Goal: Navigation & Orientation: Find specific page/section

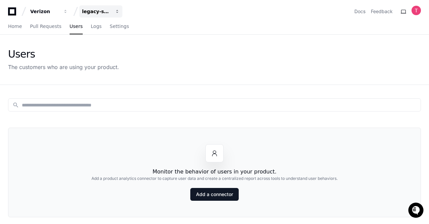
click at [104, 12] on div "legacy-services" at bounding box center [96, 11] width 29 height 7
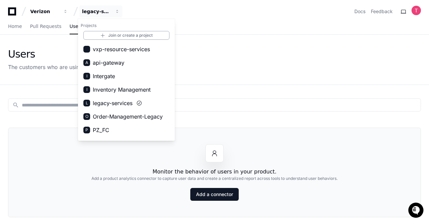
click at [241, 53] on div "Users The customers who are using your product." at bounding box center [214, 59] width 413 height 23
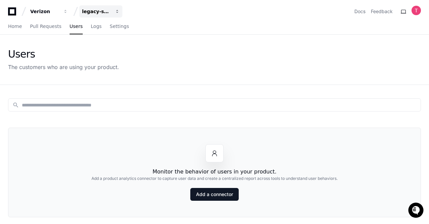
click at [97, 12] on div "legacy-services" at bounding box center [96, 11] width 29 height 7
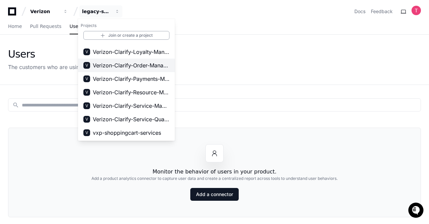
click at [131, 66] on span "Verizon-Clarify-Order-Management" at bounding box center [131, 65] width 77 height 8
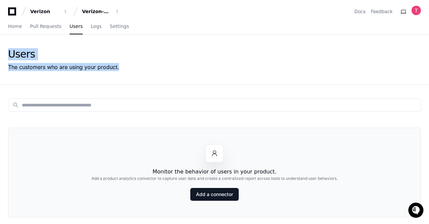
drag, startPoint x: 4, startPoint y: 49, endPoint x: 162, endPoint y: 73, distance: 160.6
click at [162, 73] on div "Users The customers who are using your product." at bounding box center [214, 60] width 429 height 50
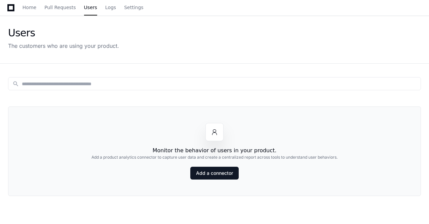
scroll to position [22, 0]
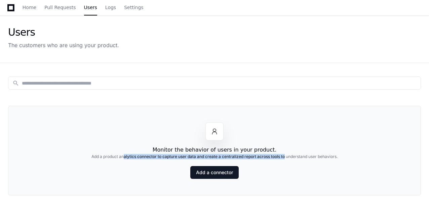
drag, startPoint x: 122, startPoint y: 152, endPoint x: 283, endPoint y: 158, distance: 161.2
click at [283, 158] on div "Monitor the behavior of users in your product. Add a product analytics connecto…" at bounding box center [214, 150] width 413 height 89
click at [283, 158] on div "Add a product analytics connector to capture user data and create a centralized…" at bounding box center [214, 160] width 246 height 12
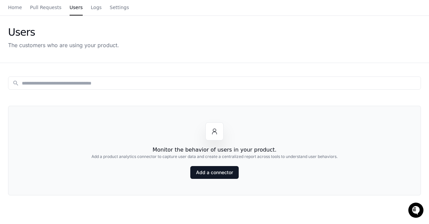
scroll to position [0, 0]
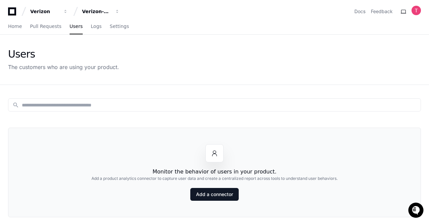
click at [9, 10] on icon at bounding box center [12, 11] width 8 height 8
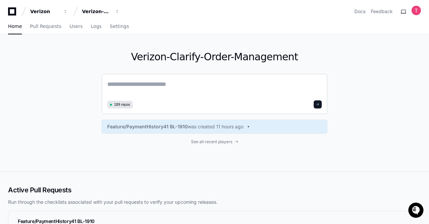
click at [175, 81] on textarea at bounding box center [214, 88] width 214 height 19
click at [152, 89] on textarea at bounding box center [214, 88] width 214 height 19
click at [150, 87] on textarea at bounding box center [214, 88] width 214 height 19
click at [97, 10] on div "Verizon-Clarify-Order-Management" at bounding box center [96, 11] width 29 height 7
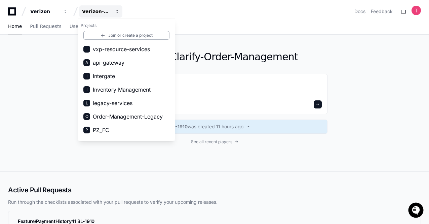
click at [106, 10] on div "Verizon-Clarify-Order-Management" at bounding box center [96, 11] width 29 height 7
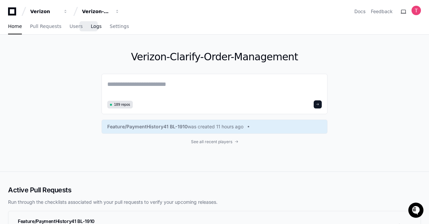
click at [91, 27] on span "Logs" at bounding box center [96, 26] width 11 height 4
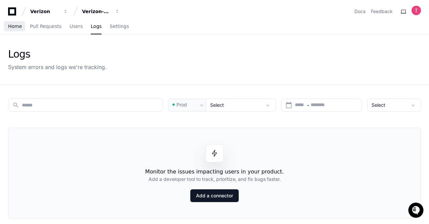
click at [14, 24] on span "Home" at bounding box center [15, 26] width 14 height 4
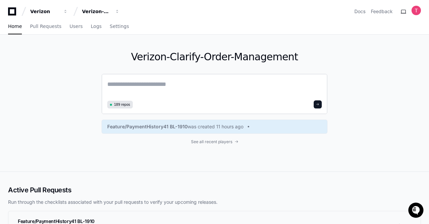
click at [179, 83] on textarea at bounding box center [214, 88] width 214 height 19
